Goal: Task Accomplishment & Management: Manage account settings

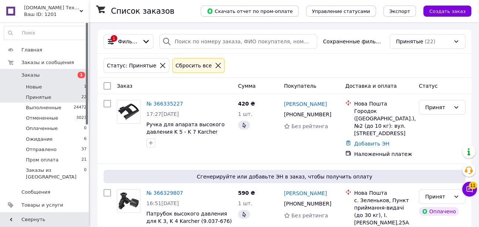
click at [58, 88] on li "Новые 1" at bounding box center [45, 87] width 91 height 10
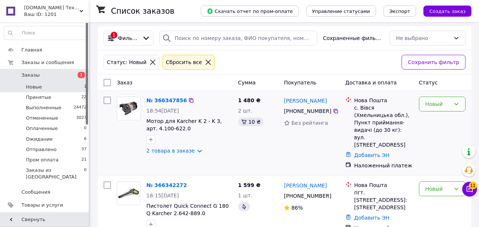
scroll to position [7, 0]
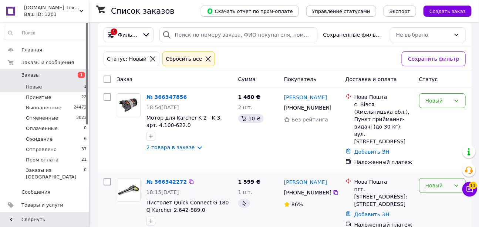
click at [433, 181] on div "Новый" at bounding box center [437, 185] width 25 height 8
click at [436, 104] on li "Принят" at bounding box center [442, 104] width 46 height 13
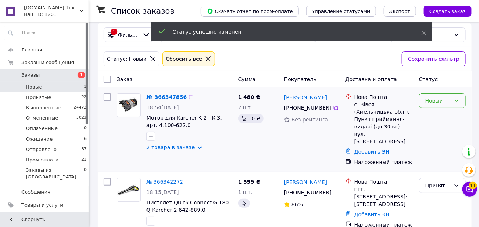
click at [432, 101] on div "Новый" at bounding box center [437, 100] width 25 height 8
click at [443, 115] on li "Принят" at bounding box center [442, 116] width 46 height 13
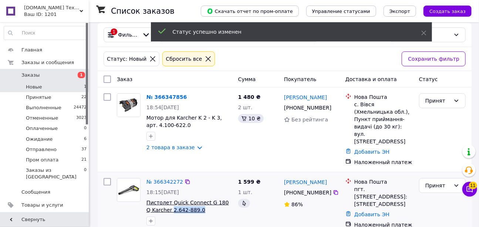
drag, startPoint x: 194, startPoint y: 196, endPoint x: 166, endPoint y: 196, distance: 28.5
click at [166, 198] on span "Пистолет Quick Connect G 180 Q Karcher 2.642-889.0" at bounding box center [189, 205] width 86 height 15
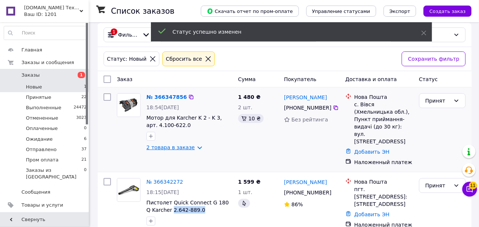
copy span "2.642-889.0"
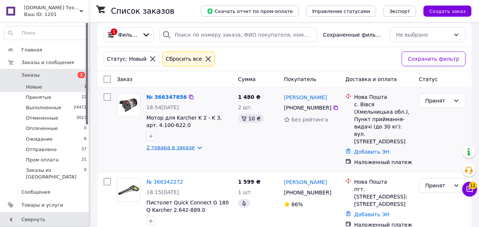
click at [184, 149] on link "2 товара в заказе" at bounding box center [170, 147] width 48 height 6
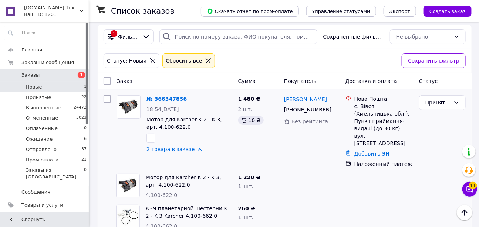
scroll to position [2, 0]
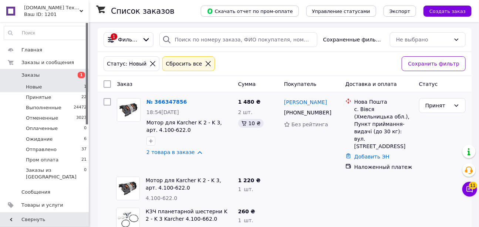
click at [45, 86] on li "Новые 1" at bounding box center [45, 87] width 91 height 10
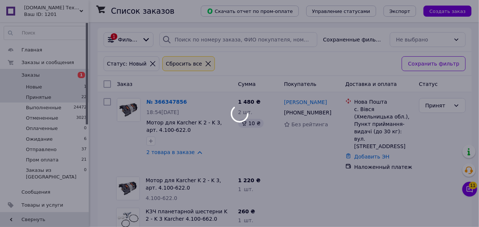
scroll to position [0, 0]
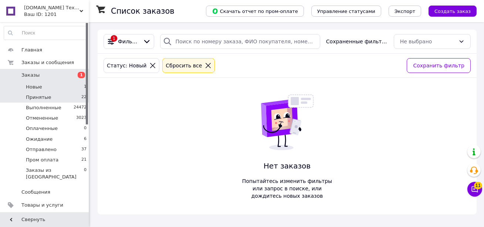
click at [44, 98] on span "Принятые" at bounding box center [38, 97] width 25 height 7
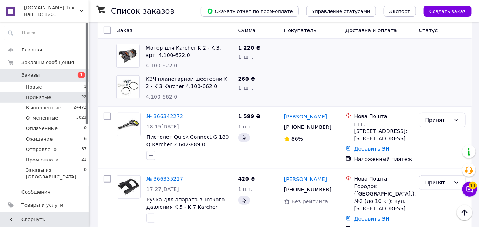
scroll to position [67, 0]
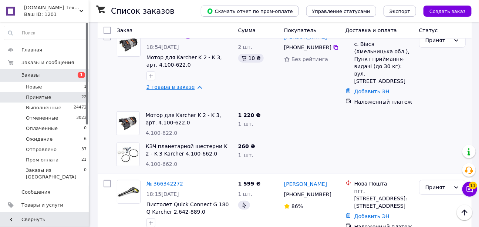
click at [192, 86] on link "2 товара в заказе" at bounding box center [170, 87] width 48 height 6
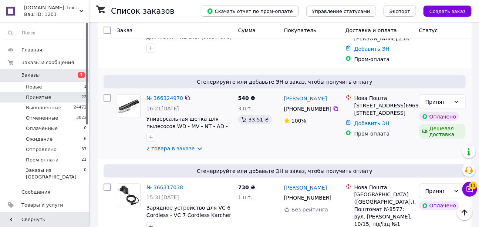
scroll to position [336, 0]
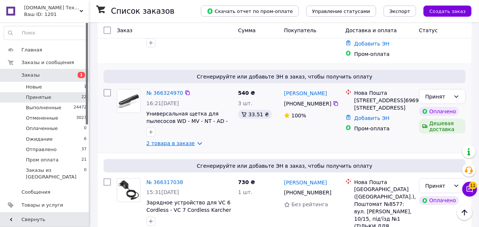
click at [194, 140] on link "2 товара в заказе" at bounding box center [170, 143] width 48 height 6
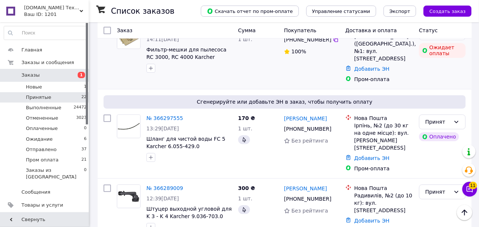
scroll to position [739, 0]
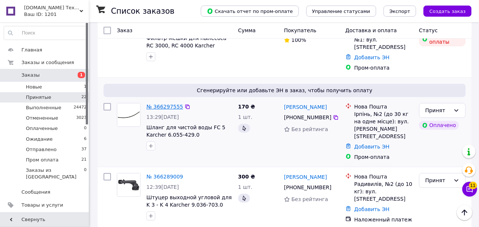
click at [171, 103] on link "№ 366297555" at bounding box center [164, 106] width 37 height 6
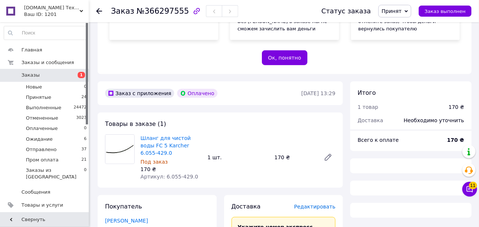
scroll to position [168, 0]
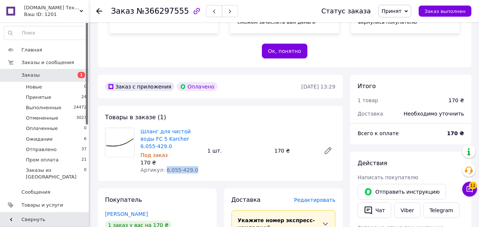
drag, startPoint x: 188, startPoint y: 147, endPoint x: 163, endPoint y: 147, distance: 25.9
click at [163, 166] on div "Артикул: 6.055-429.0" at bounding box center [170, 169] width 61 height 7
copy span "6.055-429.0"
click at [99, 11] on use at bounding box center [99, 11] width 6 height 6
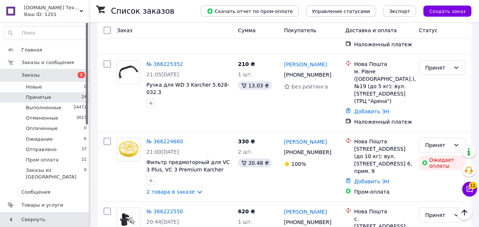
scroll to position [1344, 0]
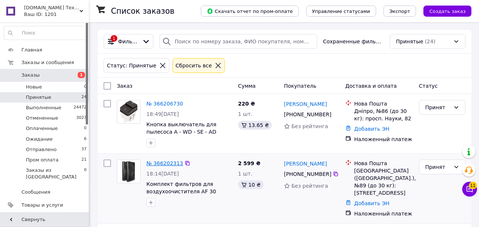
click at [166, 163] on link "№ 366202313" at bounding box center [164, 163] width 37 height 6
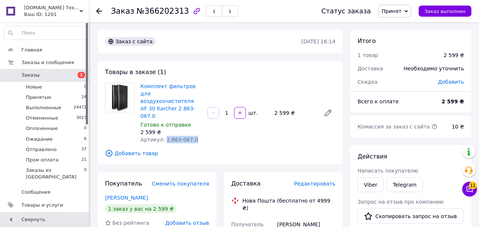
drag, startPoint x: 192, startPoint y: 126, endPoint x: 161, endPoint y: 124, distance: 30.8
click at [161, 136] on div "Артикул: 2.863-067.0" at bounding box center [170, 139] width 61 height 7
copy span "2.863-067.0"
click at [45, 201] on span "Товары и услуги" at bounding box center [42, 204] width 42 height 7
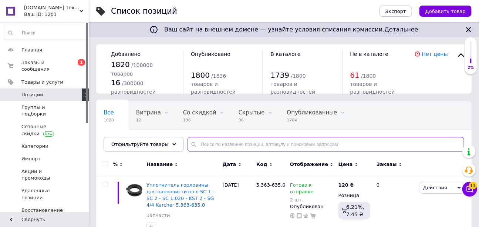
click at [234, 146] on input "text" at bounding box center [325, 144] width 276 height 15
paste input "2.863-067.0"
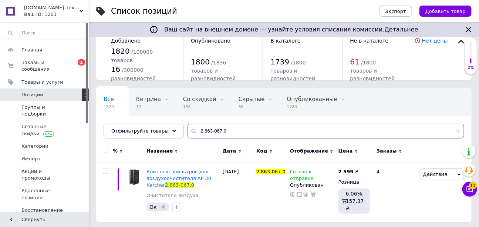
scroll to position [14, 0]
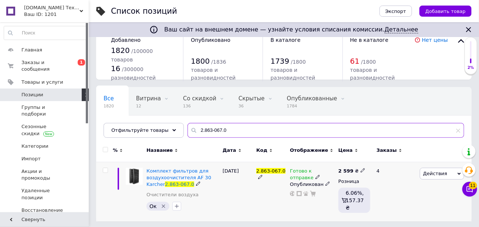
type input "2.863-067.0"
click at [315, 177] on icon at bounding box center [317, 176] width 4 height 4
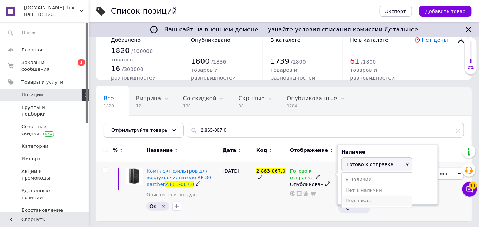
click at [353, 202] on li "Под заказ" at bounding box center [376, 200] width 70 height 10
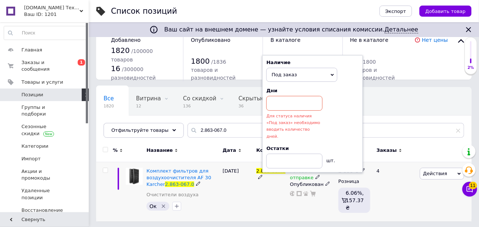
drag, startPoint x: 255, startPoint y: 208, endPoint x: 267, endPoint y: 207, distance: 12.2
click at [267, 207] on div "2.863-067.0" at bounding box center [271, 190] width 34 height 59
click at [287, 110] on input at bounding box center [294, 103] width 56 height 15
type input "10"
click at [217, 209] on div "Ок" at bounding box center [182, 206] width 75 height 12
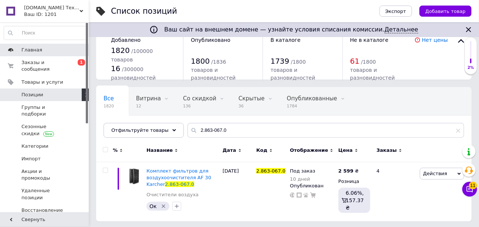
click at [43, 54] on link "Главная" at bounding box center [45, 50] width 91 height 13
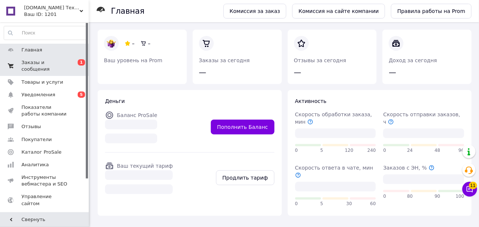
click at [49, 64] on span "Заказы и сообщения" at bounding box center [44, 65] width 47 height 13
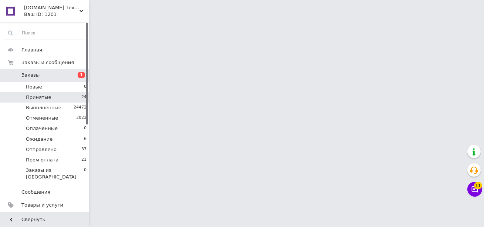
click at [44, 99] on span "Принятые" at bounding box center [38, 97] width 25 height 7
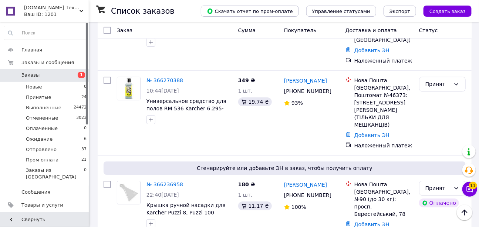
scroll to position [889, 0]
click at [469, 193] on button "Чат с покупателем 11" at bounding box center [469, 188] width 15 height 15
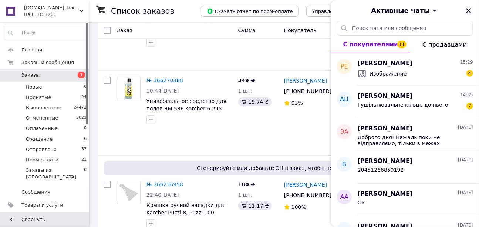
click at [467, 10] on icon "Закрыть" at bounding box center [468, 10] width 9 height 9
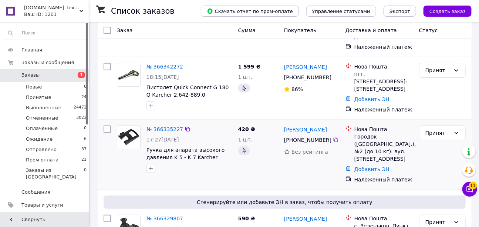
scroll to position [101, 0]
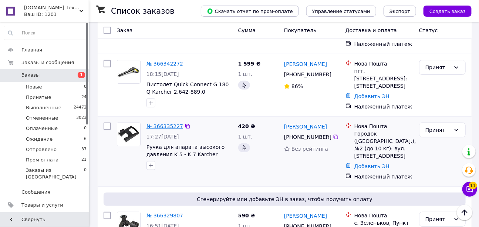
click at [173, 123] on link "№ 366335227" at bounding box center [164, 126] width 37 height 6
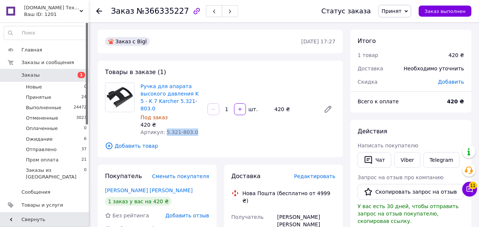
drag, startPoint x: 188, startPoint y: 124, endPoint x: 163, endPoint y: 124, distance: 25.1
click at [163, 128] on div "Артикул: 5.321-803.0" at bounding box center [170, 131] width 61 height 7
copy span "5.321-803.0"
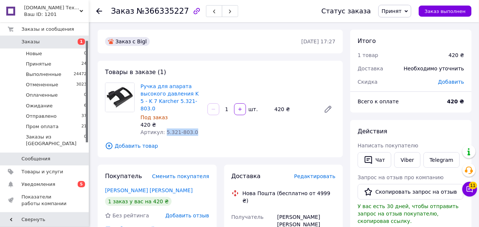
scroll to position [33, 0]
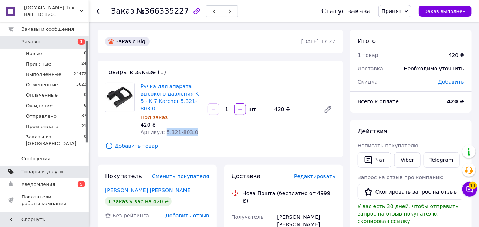
click at [59, 168] on span "Товары и услуги" at bounding box center [44, 171] width 47 height 7
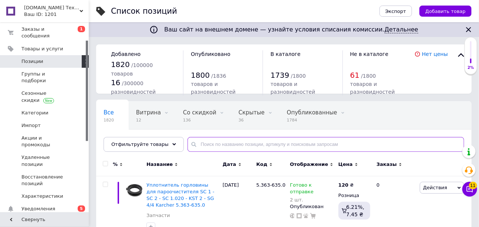
click at [218, 142] on input "text" at bounding box center [325, 144] width 276 height 15
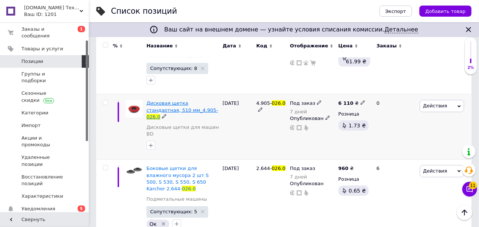
scroll to position [134, 0]
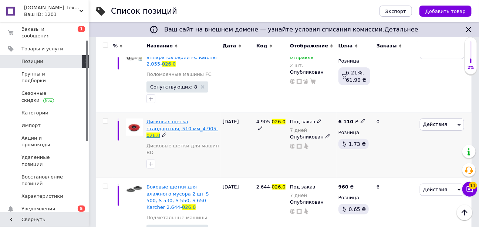
type input "026.0"
click at [317, 120] on icon at bounding box center [319, 121] width 4 height 4
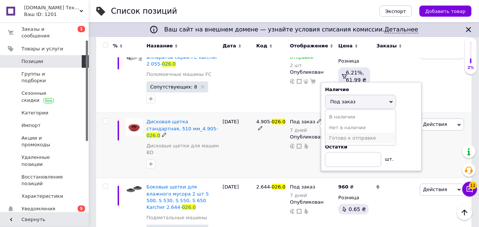
click at [337, 137] on li "Готово к отправке" at bounding box center [360, 138] width 70 height 10
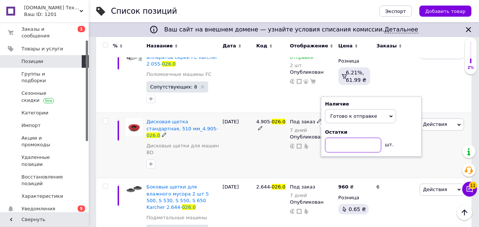
click at [336, 141] on input at bounding box center [353, 144] width 56 height 15
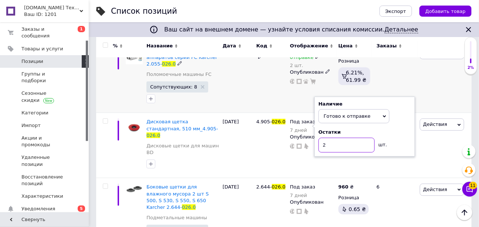
type input "2"
click at [291, 100] on div "Готово к отправке 2 шт. Опубликован" at bounding box center [312, 76] width 48 height 71
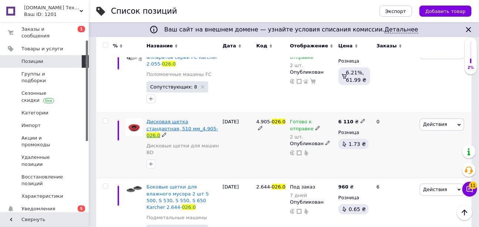
click at [171, 121] on span "Дисковая щетка стандартная, 510 мм_4.905-" at bounding box center [181, 125] width 71 height 12
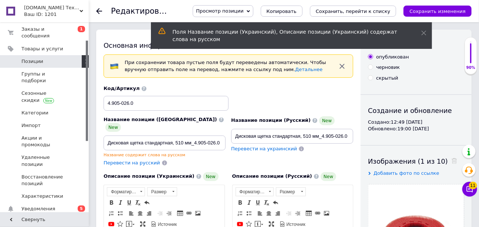
click at [101, 7] on div at bounding box center [103, 11] width 15 height 22
click at [98, 9] on use at bounding box center [99, 11] width 6 height 6
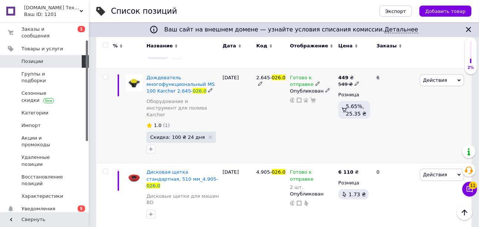
scroll to position [336, 0]
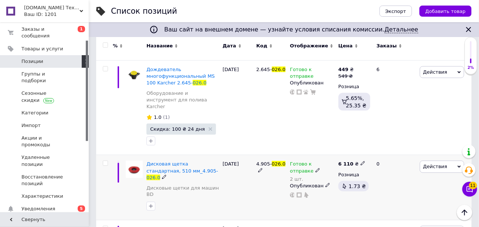
click at [315, 168] on icon at bounding box center [317, 170] width 4 height 4
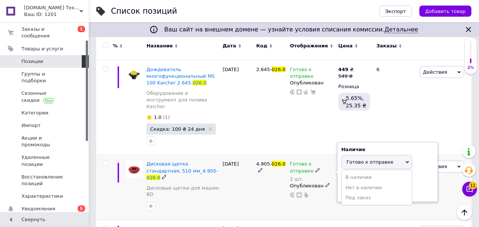
click at [361, 159] on span "Готово к отправке" at bounding box center [369, 162] width 47 height 6
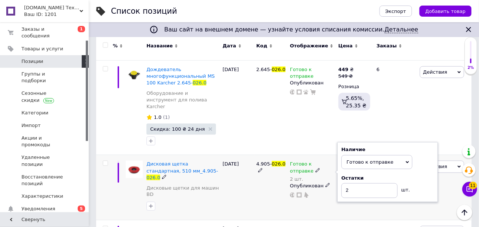
drag, startPoint x: 249, startPoint y: 173, endPoint x: 347, endPoint y: 161, distance: 98.6
click at [249, 173] on div "12.10.2025" at bounding box center [238, 187] width 34 height 65
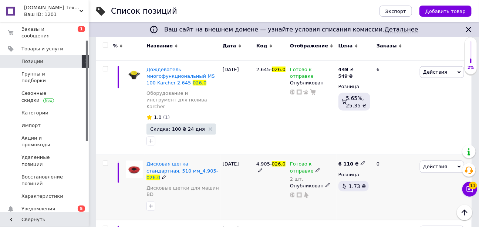
click at [360, 161] on icon at bounding box center [362, 163] width 4 height 4
type input "6"
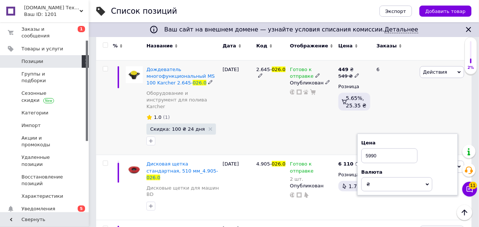
type input "5990"
click at [428, 96] on div "Действия Редактировать Поднять в начало группы Копировать Скидка Подарок Сопутс…" at bounding box center [445, 107] width 54 height 95
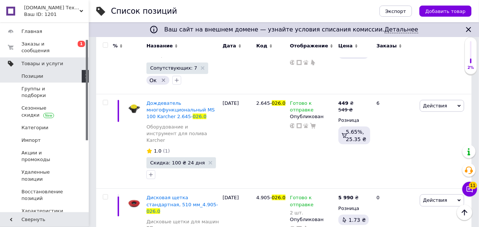
scroll to position [0, 0]
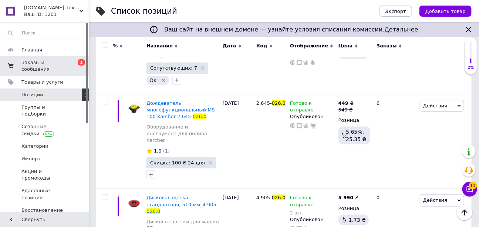
click at [48, 62] on span "Заказы и сообщения" at bounding box center [44, 65] width 47 height 13
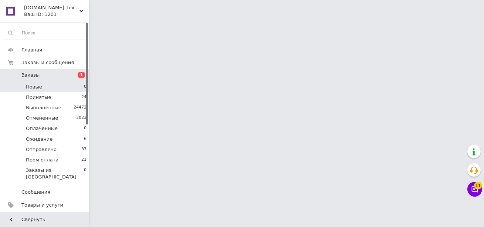
click at [44, 89] on li "Новые 0" at bounding box center [45, 87] width 91 height 10
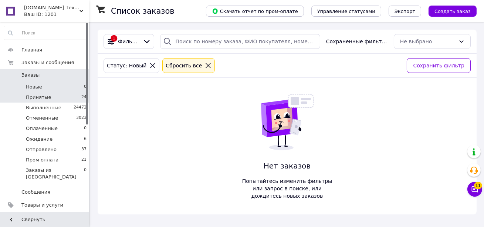
click at [49, 100] on li "Принятые 24" at bounding box center [45, 97] width 91 height 10
